Goal: Check status

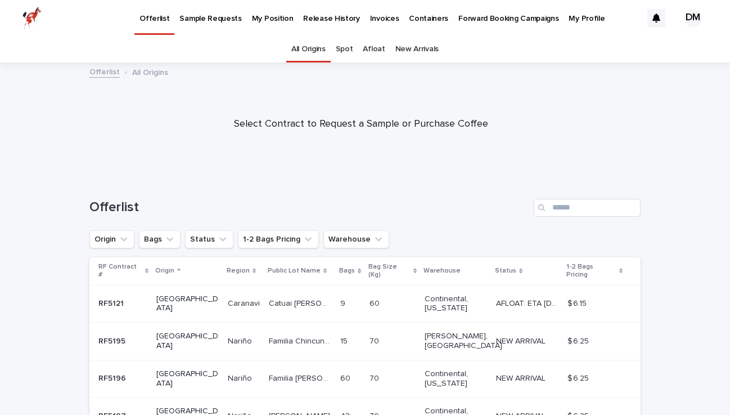
click at [275, 17] on p "My Position" at bounding box center [273, 12] width 42 height 24
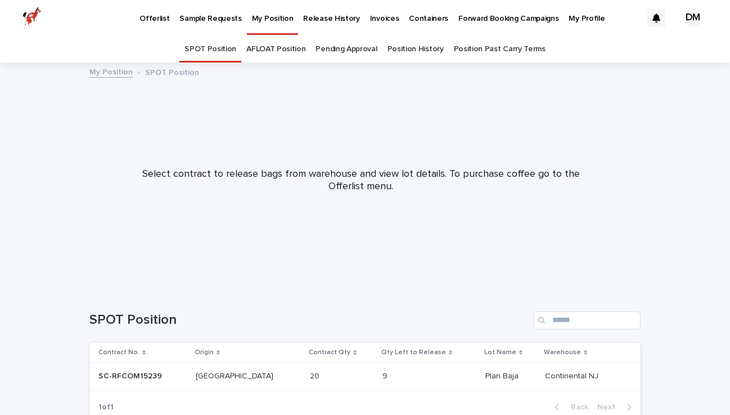
click at [362, 50] on link "Pending Approval" at bounding box center [346, 49] width 61 height 26
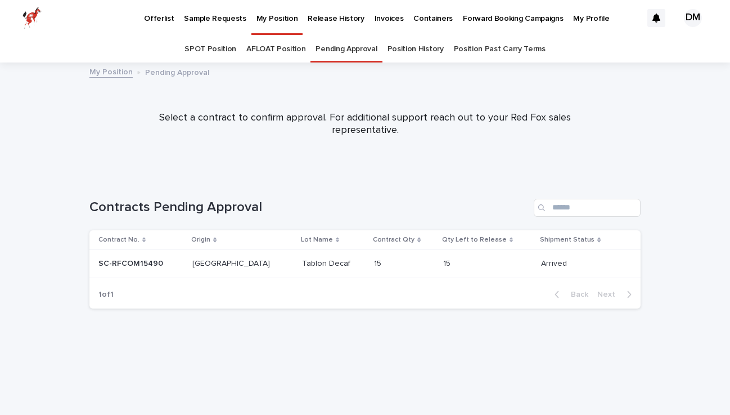
click at [309, 260] on p "Tablon Decaf" at bounding box center [327, 263] width 51 height 12
